Goal: Transaction & Acquisition: Book appointment/travel/reservation

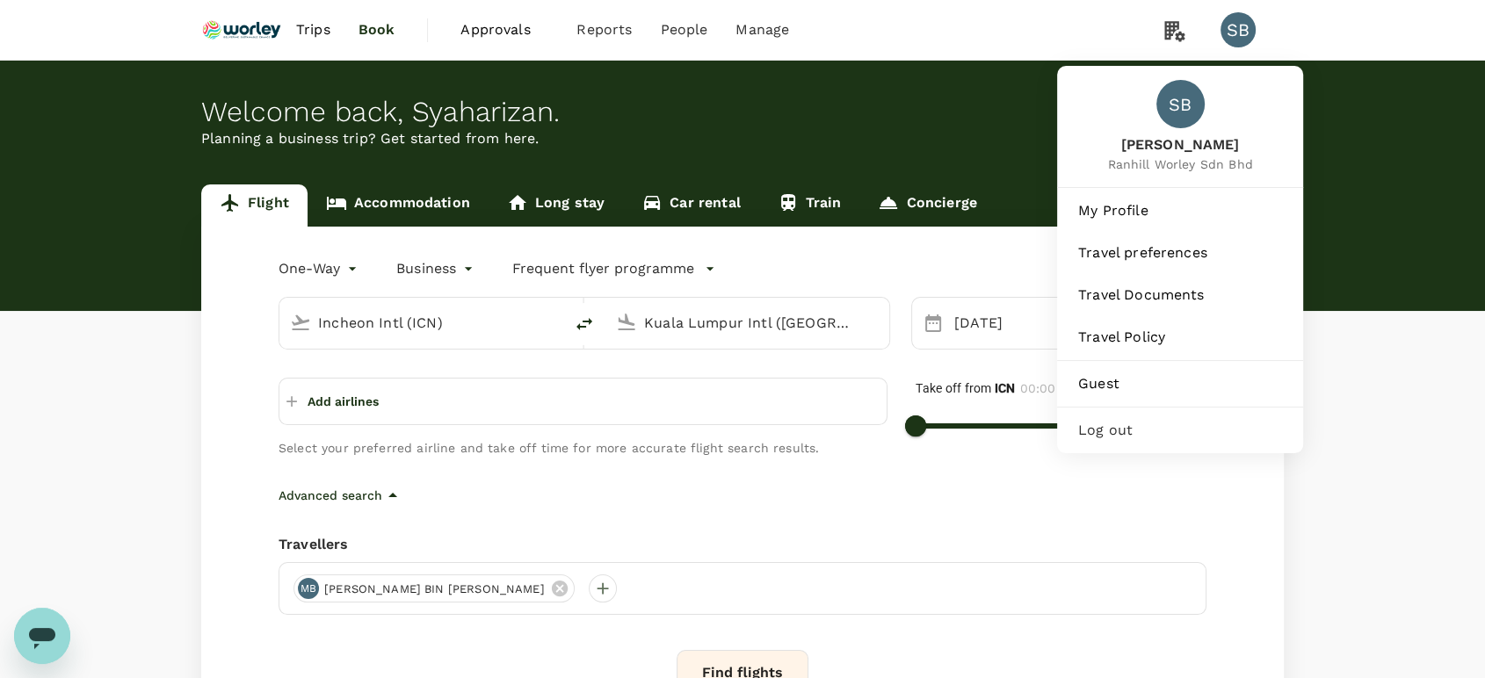
click at [1139, 425] on span "Log out" at bounding box center [1180, 430] width 204 height 21
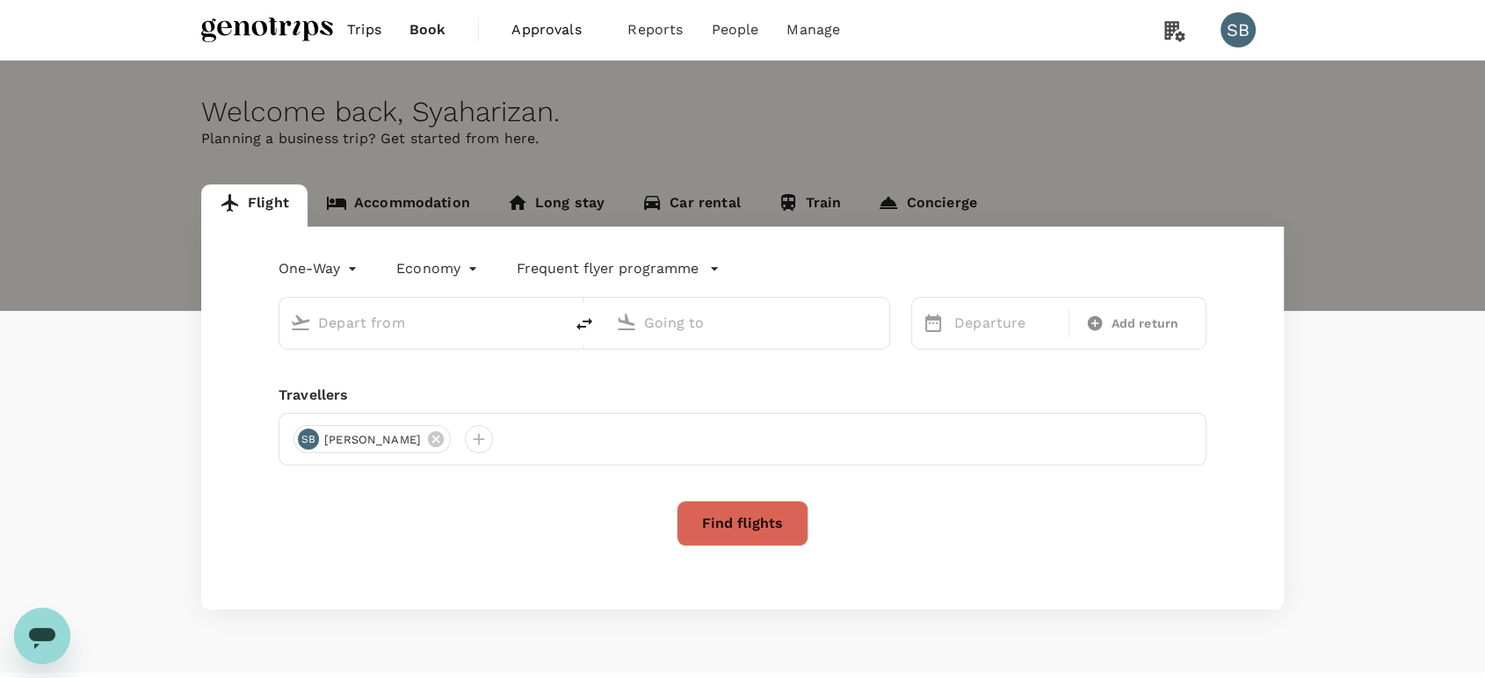
type input "roundtrip"
type input "Kuala Lumpur Intl ([GEOGRAPHIC_DATA])"
type input "Kuching Intl (KCH)"
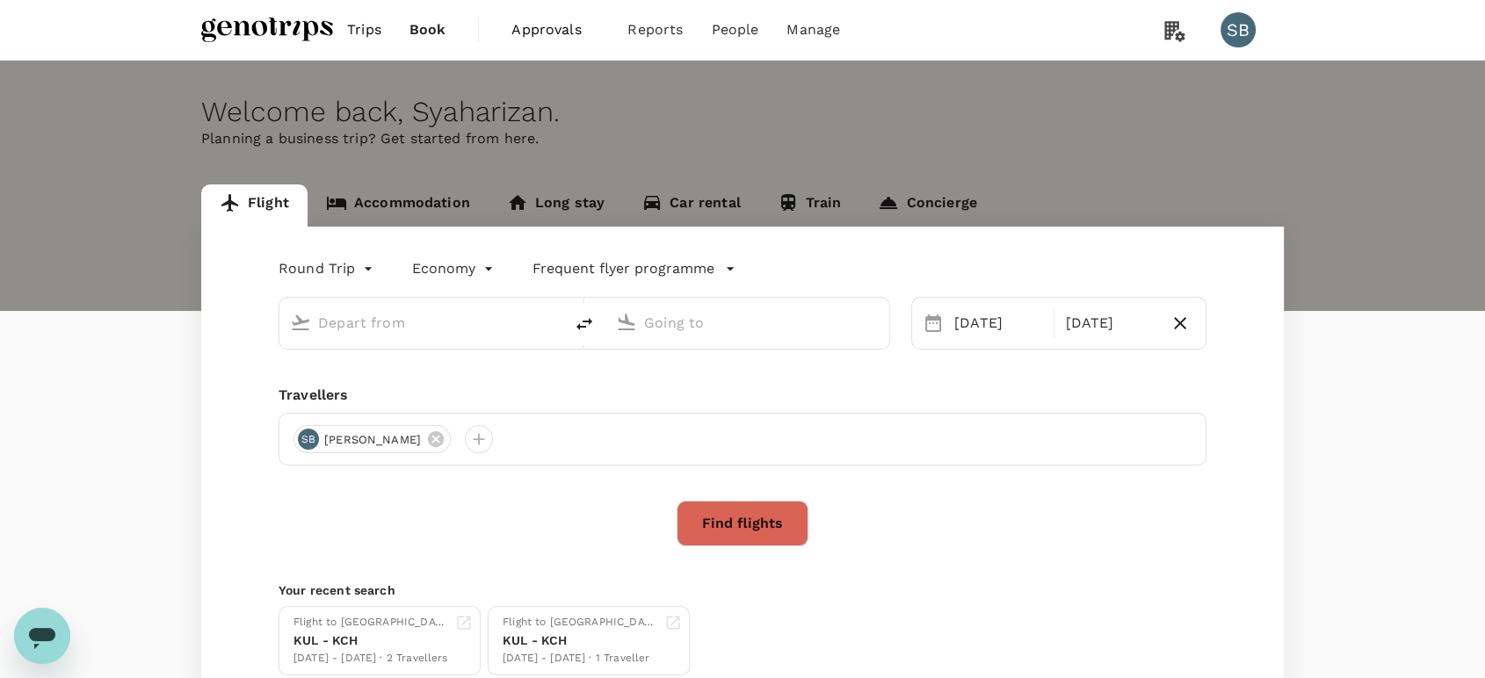
type input "Kuala Lumpur Intl ([GEOGRAPHIC_DATA])"
type input "Kuching Intl (KCH)"
